Goal: Information Seeking & Learning: Learn about a topic

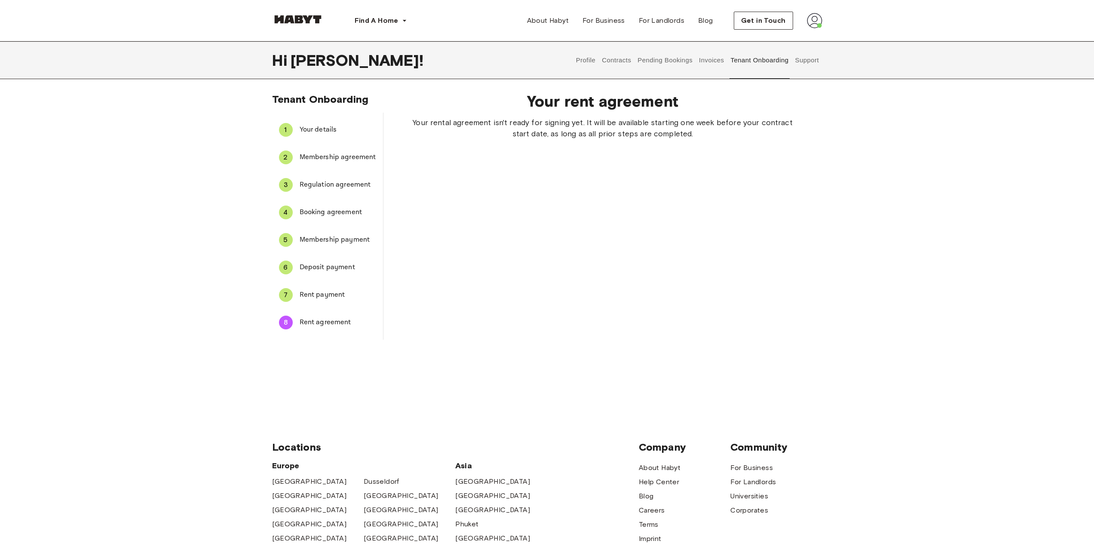
click at [614, 61] on button "Contracts" at bounding box center [616, 60] width 31 height 38
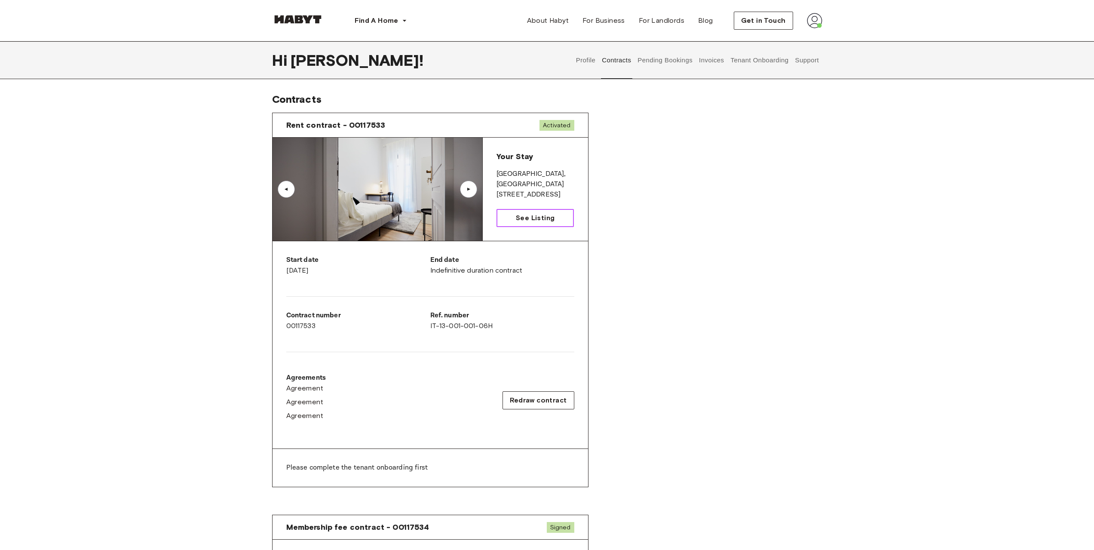
click at [523, 218] on span "See Listing" at bounding box center [535, 218] width 39 height 10
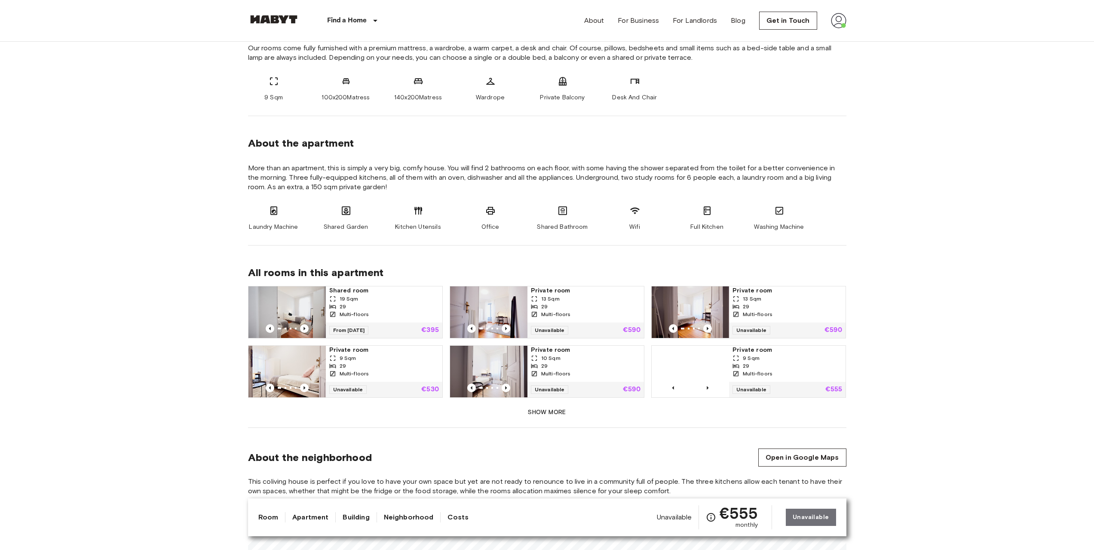
scroll to position [344, 0]
click at [537, 416] on button "Show more" at bounding box center [547, 412] width 598 height 16
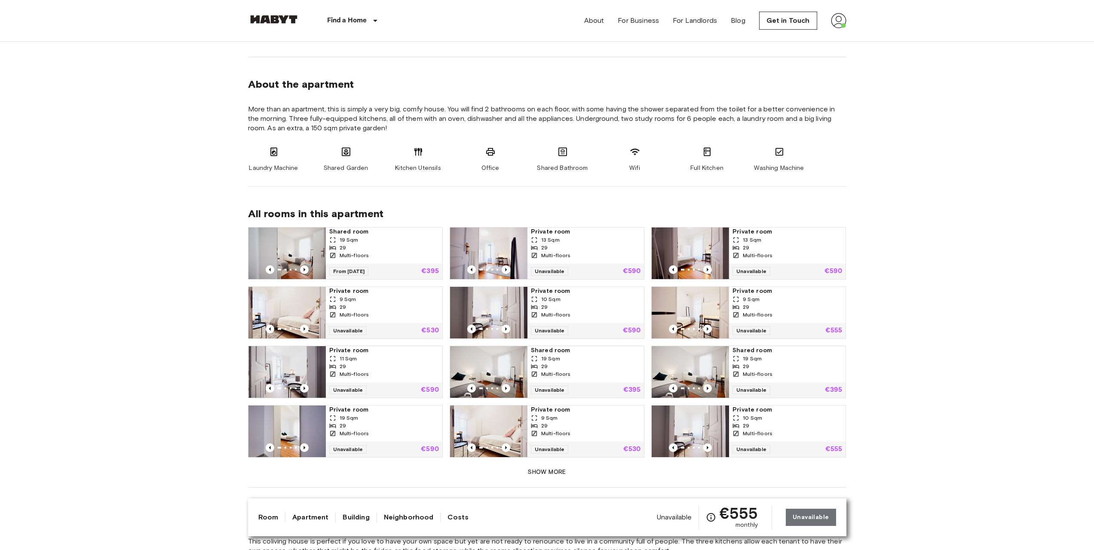
scroll to position [473, 0]
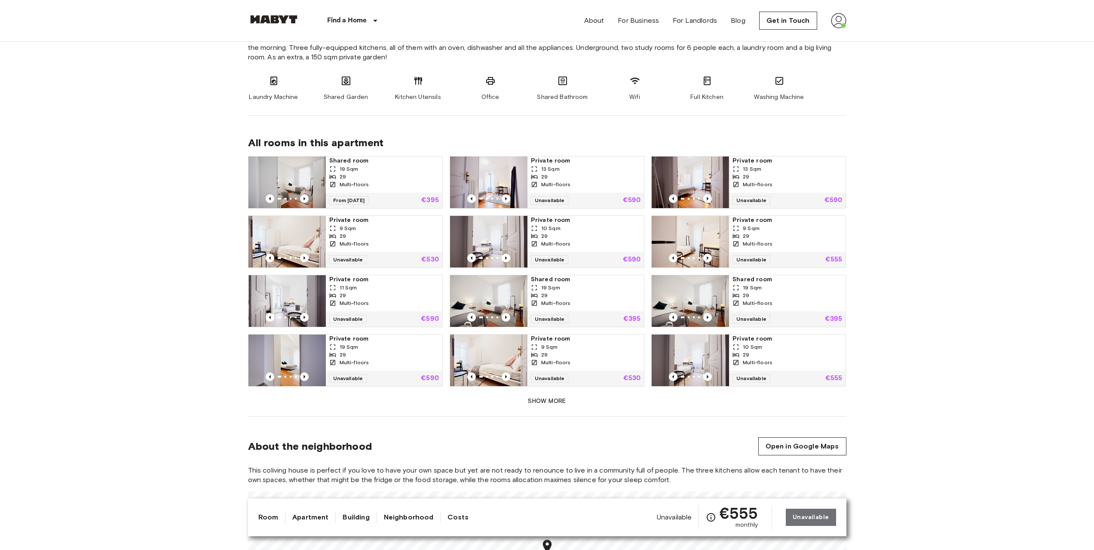
click at [538, 401] on button "Show more" at bounding box center [547, 401] width 598 height 16
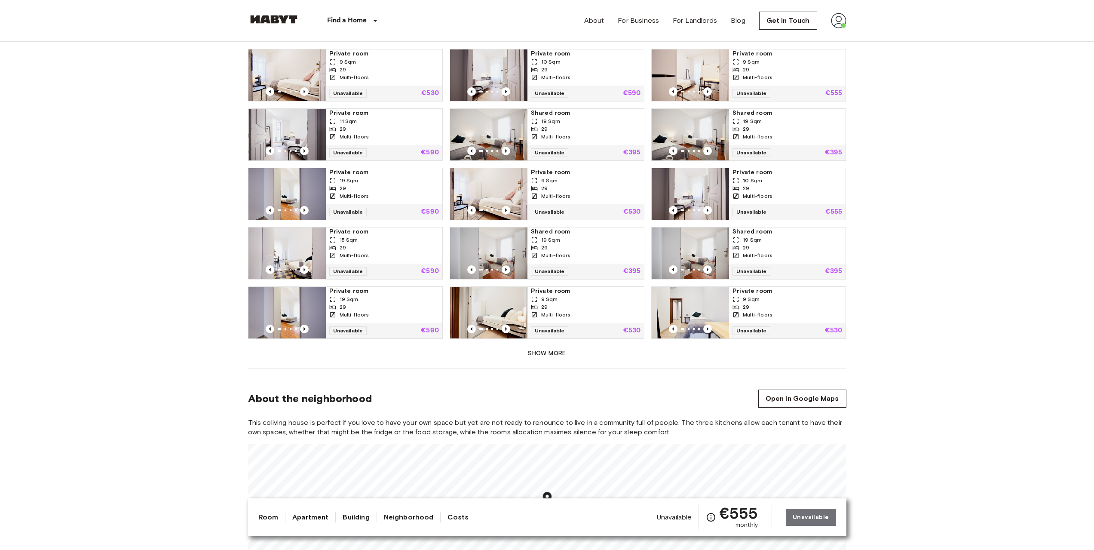
scroll to position [645, 0]
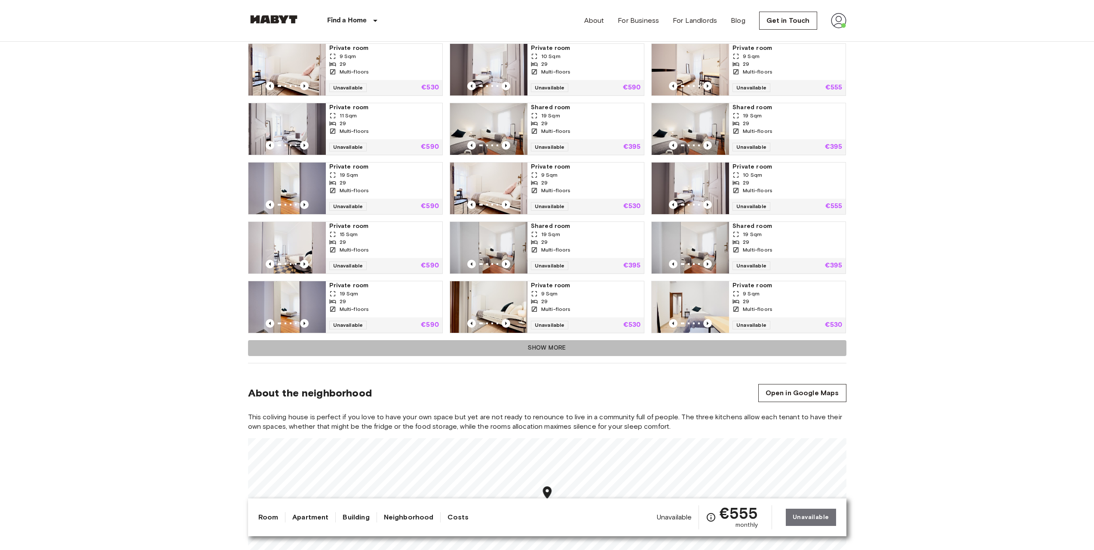
click at [556, 350] on button "Show more" at bounding box center [547, 348] width 598 height 16
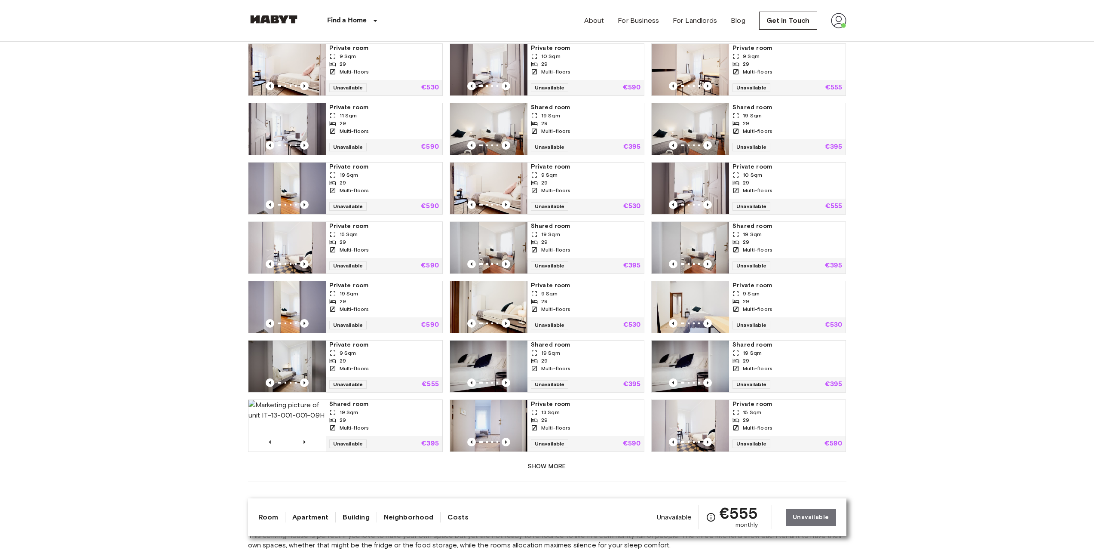
click at [540, 466] on button "Show more" at bounding box center [547, 467] width 598 height 16
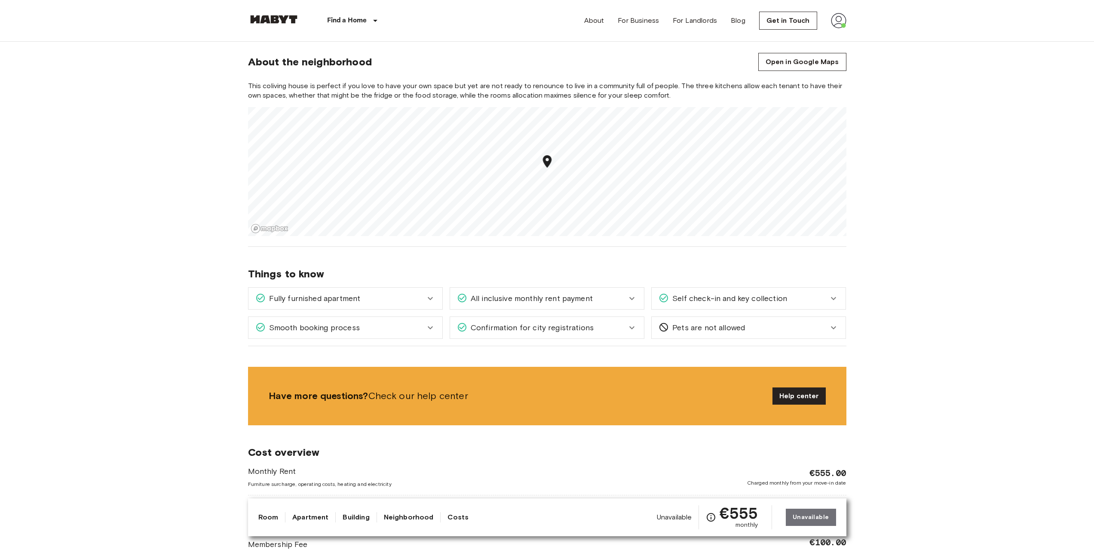
scroll to position [1204, 0]
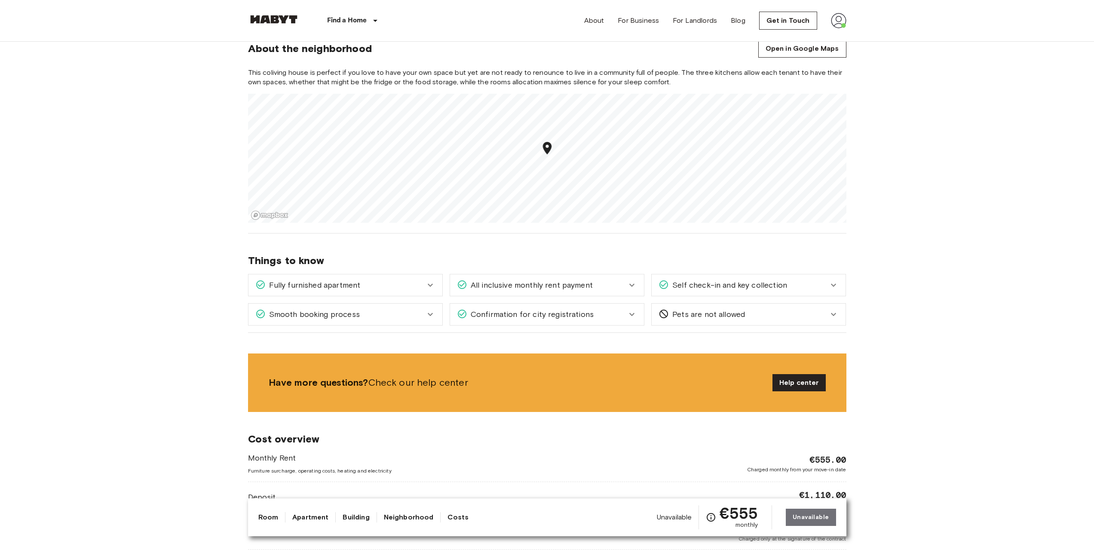
click at [619, 307] on div "Confirmation for city registrations" at bounding box center [547, 314] width 194 height 21
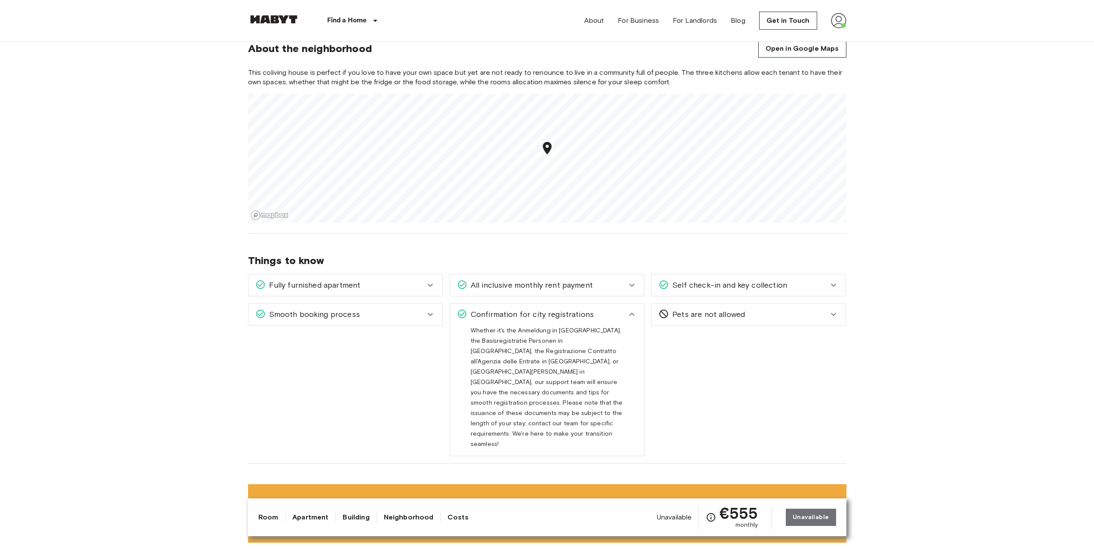
click at [623, 318] on div "Confirmation for city registrations" at bounding box center [542, 314] width 170 height 11
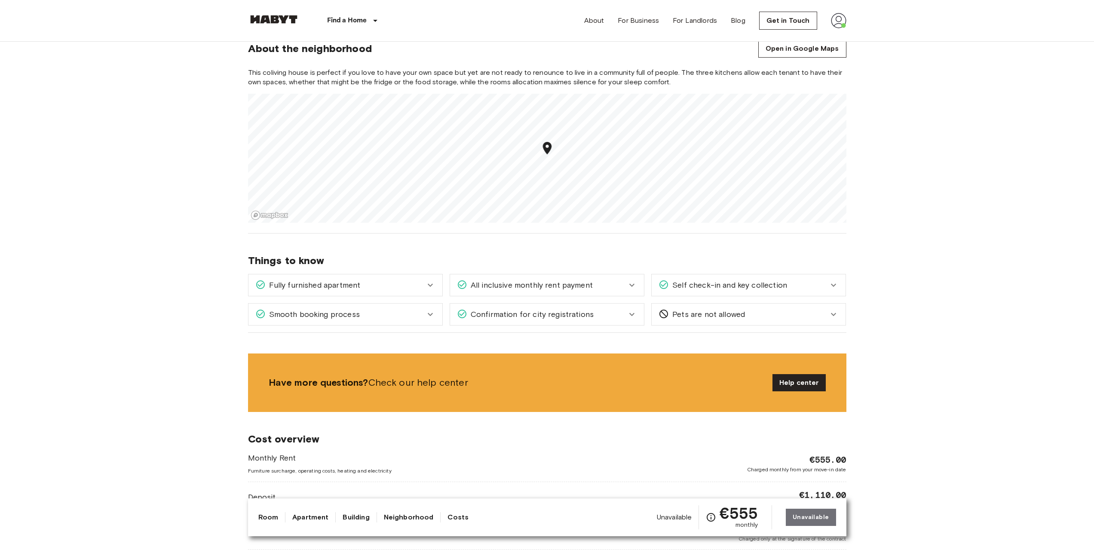
click at [700, 285] on span "Self check-in and key collection" at bounding box center [728, 284] width 118 height 11
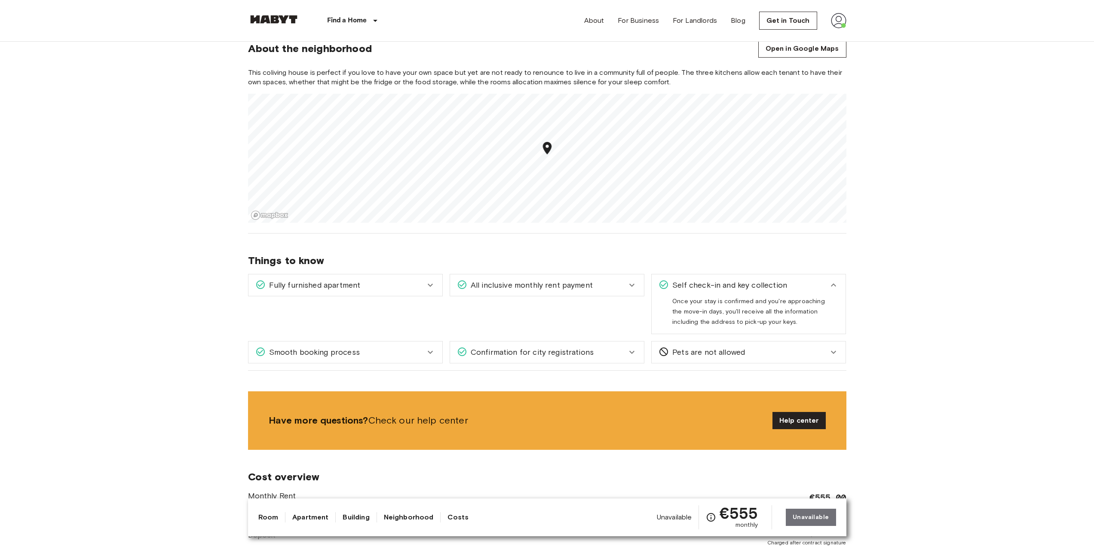
click at [700, 288] on span "Self check-in and key collection" at bounding box center [728, 284] width 118 height 11
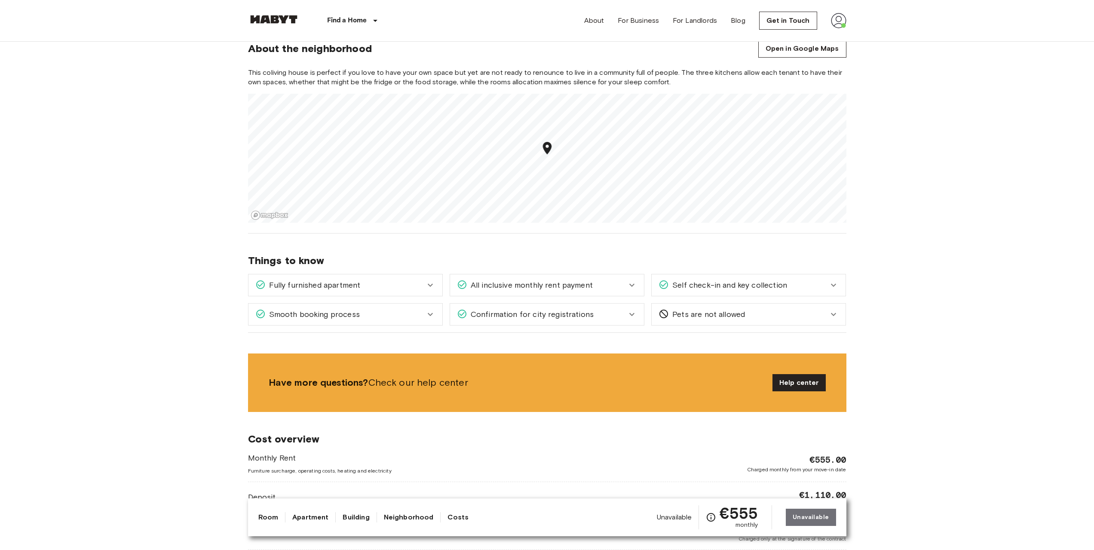
click at [425, 317] on icon at bounding box center [430, 314] width 10 height 10
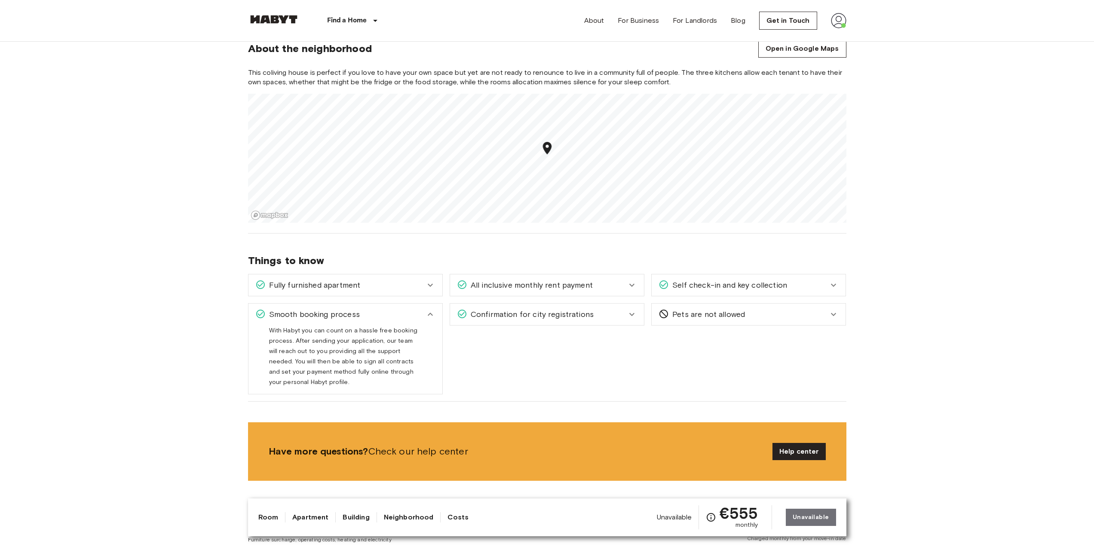
click at [429, 310] on icon at bounding box center [430, 314] width 10 height 10
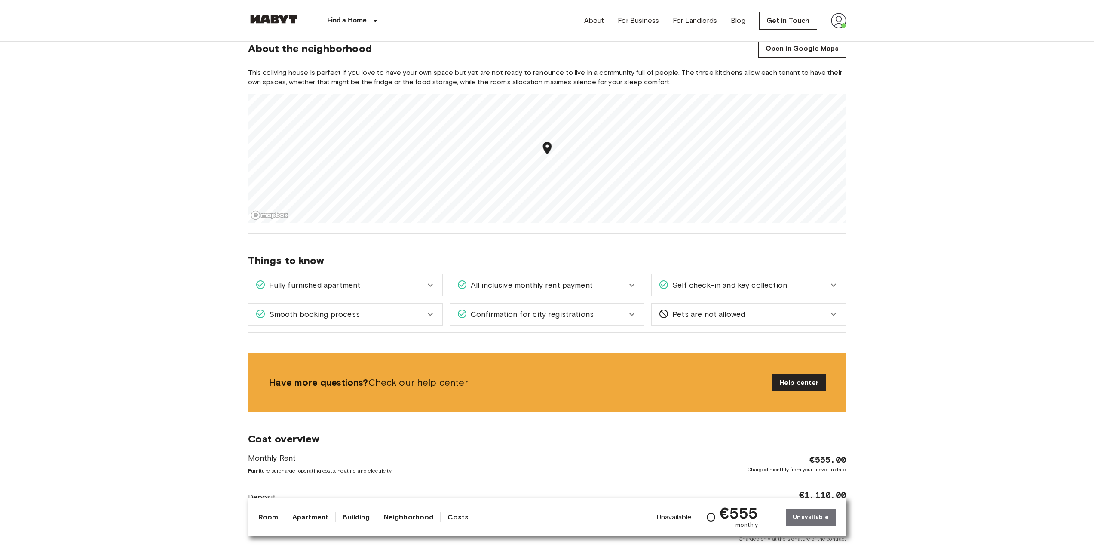
click at [429, 279] on div "Fully furnished apartment" at bounding box center [345, 284] width 194 height 21
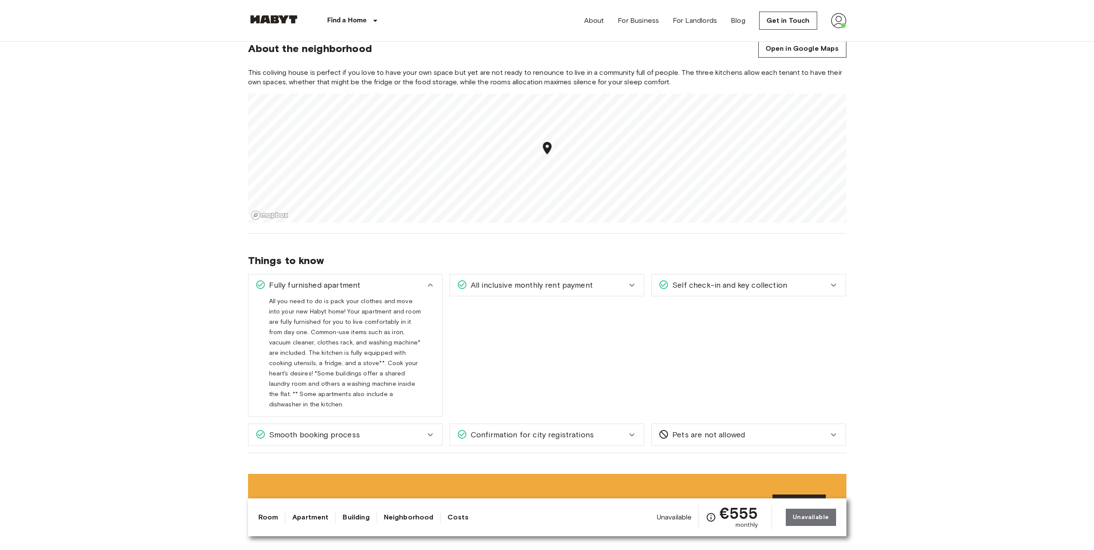
click at [429, 283] on icon at bounding box center [430, 285] width 10 height 10
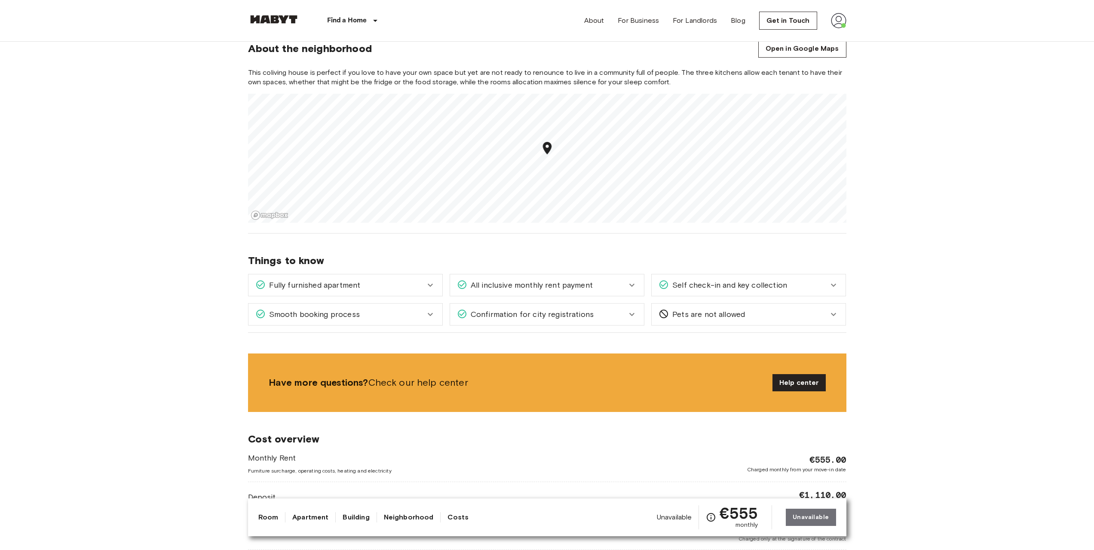
click at [429, 283] on icon at bounding box center [430, 285] width 10 height 10
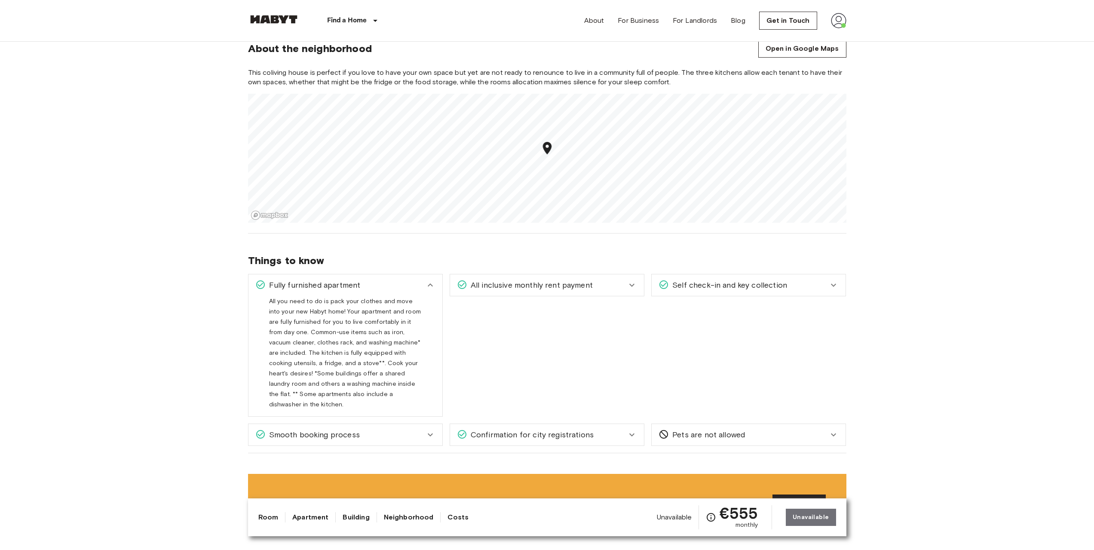
click at [429, 283] on icon at bounding box center [430, 285] width 10 height 10
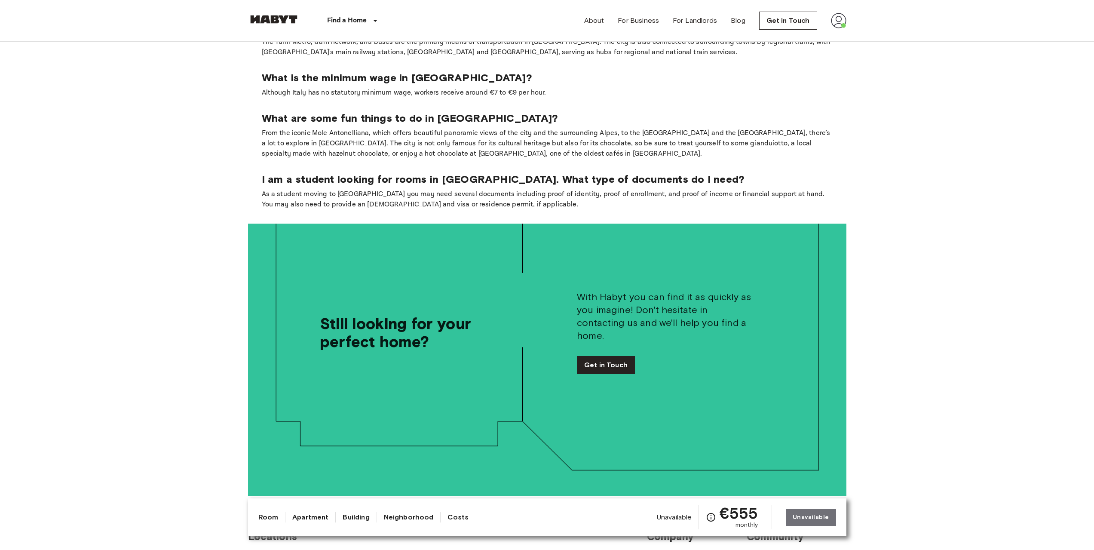
scroll to position [2236, 0]
